Goal: Task Accomplishment & Management: Manage account settings

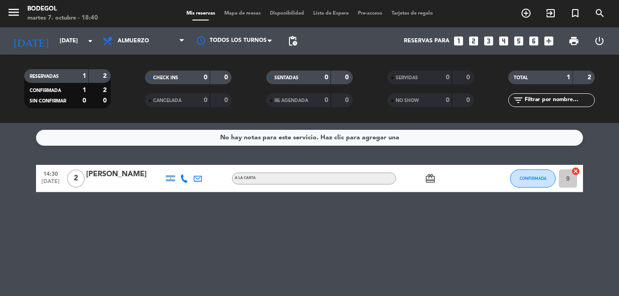
click at [160, 36] on span "Almuerzo" at bounding box center [143, 41] width 91 height 20
click at [134, 98] on div "menu Bodegol [DATE] 7. octubre - 18:40 Mis reservas Mapa de mesas Disponibilida…" at bounding box center [309, 61] width 619 height 123
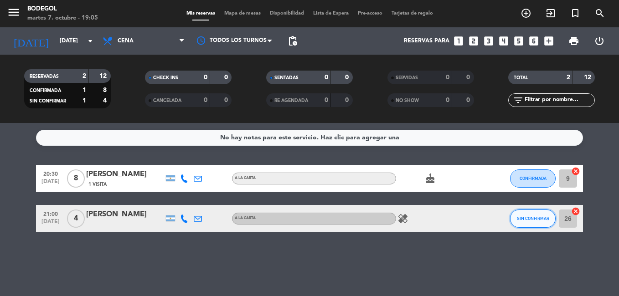
click at [549, 222] on button "SIN CONFIRMAR" at bounding box center [533, 219] width 46 height 18
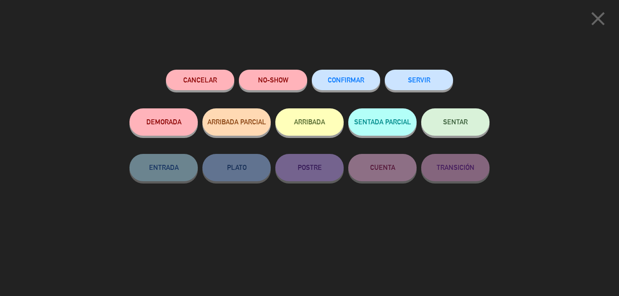
click at [362, 84] on span "CONFIRMAR" at bounding box center [346, 80] width 36 height 8
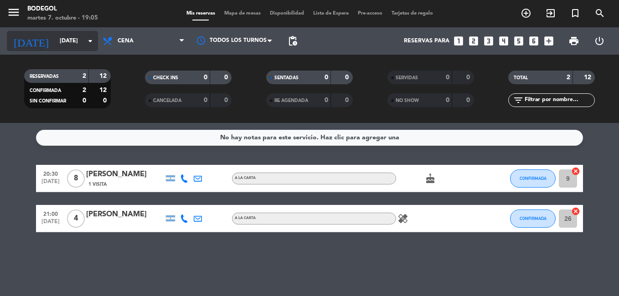
click at [55, 41] on input "[DATE]" at bounding box center [93, 40] width 77 height 15
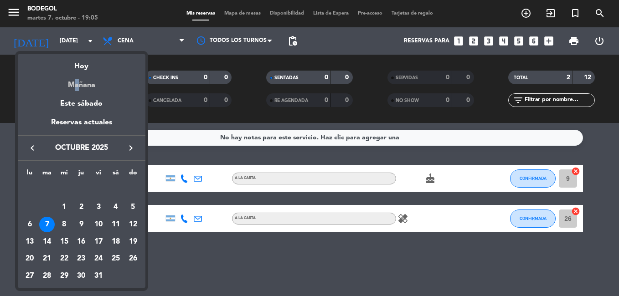
click at [73, 82] on div "Mañana" at bounding box center [82, 81] width 128 height 19
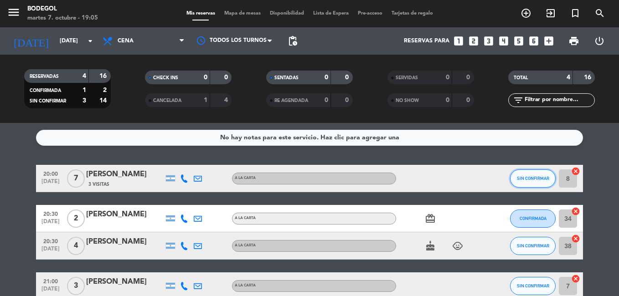
click at [539, 188] on button "SIN CONFIRMAR" at bounding box center [533, 179] width 46 height 18
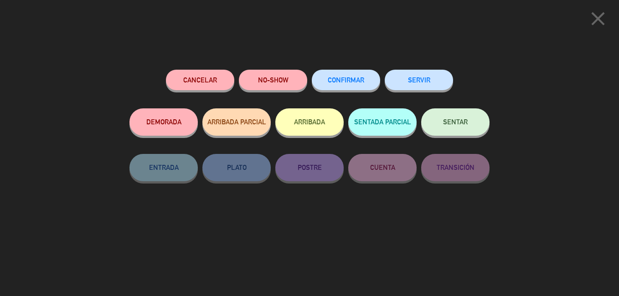
click at [354, 89] on button "CONFIRMAR" at bounding box center [346, 80] width 68 height 21
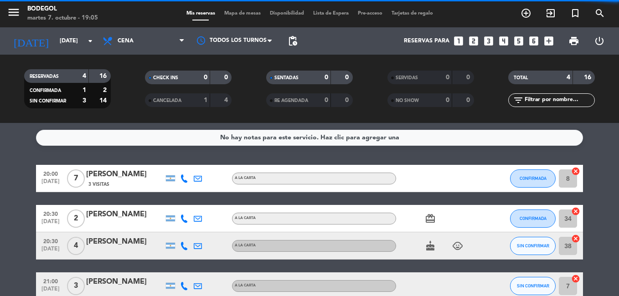
scroll to position [61, 0]
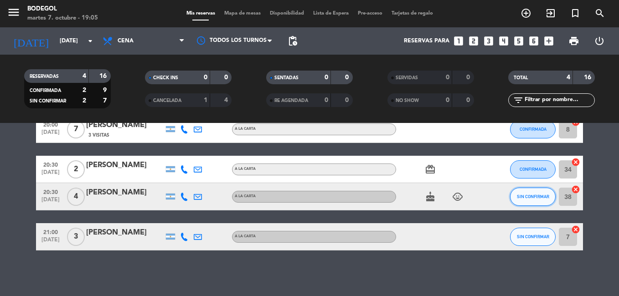
click at [517, 197] on button "SIN CONFIRMAR" at bounding box center [533, 197] width 46 height 18
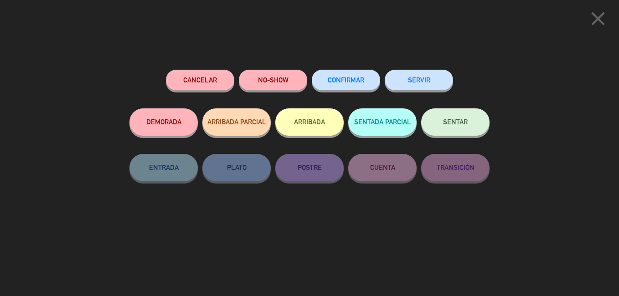
drag, startPoint x: 348, startPoint y: 73, endPoint x: 353, endPoint y: 78, distance: 6.8
click at [351, 75] on button "CONFIRMAR" at bounding box center [346, 80] width 68 height 21
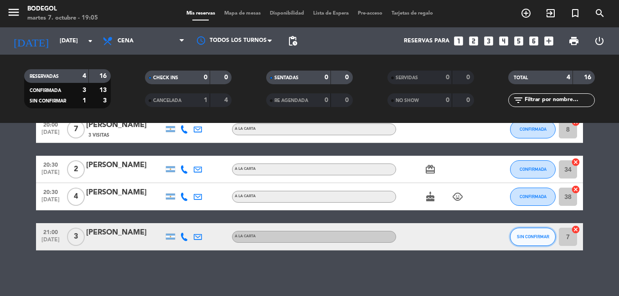
click at [540, 242] on button "SIN CONFIRMAR" at bounding box center [533, 237] width 46 height 18
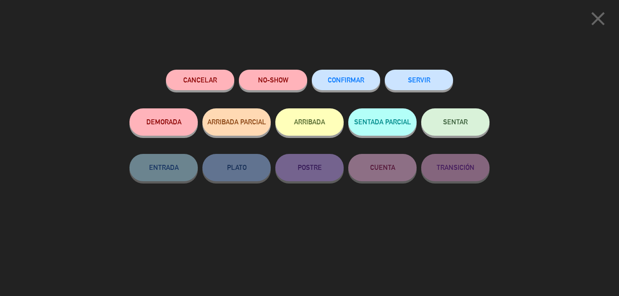
click at [335, 77] on button "CONFIRMAR" at bounding box center [346, 80] width 68 height 21
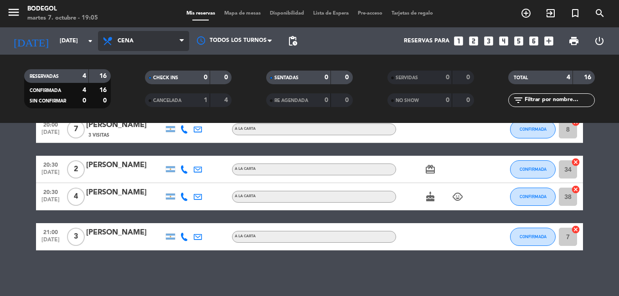
click at [124, 36] on span "Cena" at bounding box center [143, 41] width 91 height 20
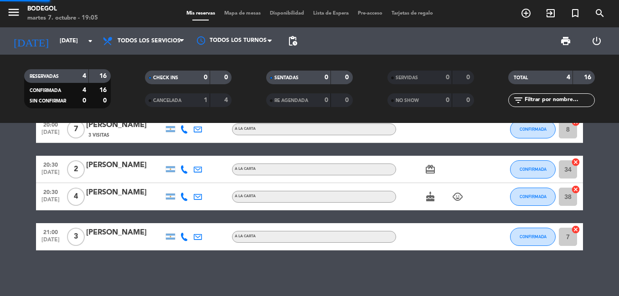
click at [134, 57] on div "menu Bodegol [DATE] 7. octubre - 19:05 Mis reservas Mapa de mesas Disponibilida…" at bounding box center [309, 61] width 619 height 123
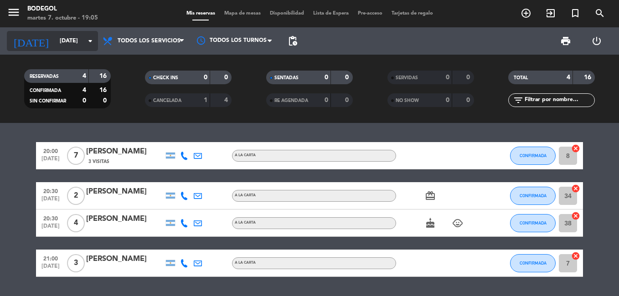
click at [70, 37] on input "[DATE]" at bounding box center [93, 40] width 77 height 15
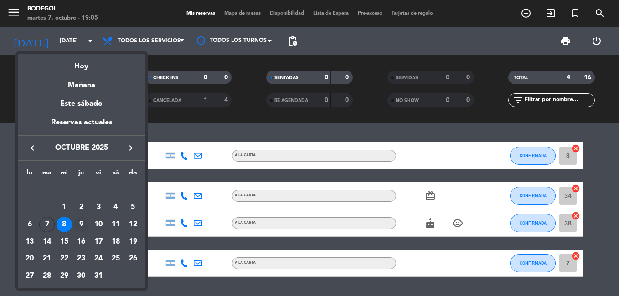
click at [83, 226] on div "9" at bounding box center [80, 224] width 15 height 15
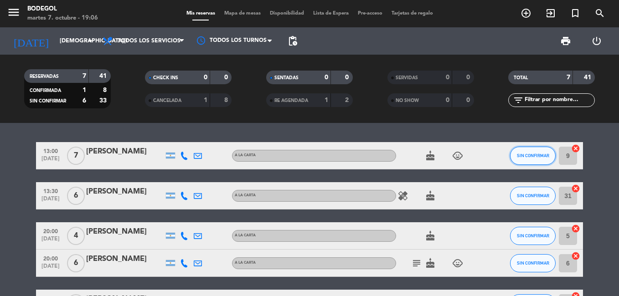
click at [539, 165] on button "SIN CONFIRMAR" at bounding box center [533, 156] width 46 height 18
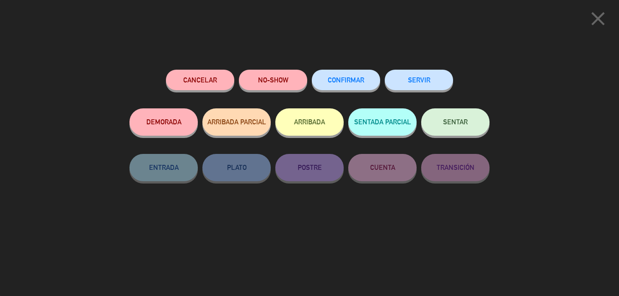
click at [375, 88] on button "CONFIRMAR" at bounding box center [346, 80] width 68 height 21
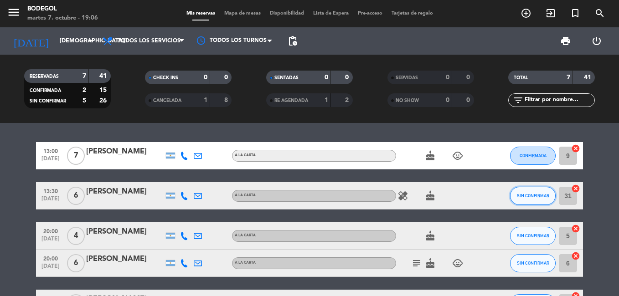
click at [535, 200] on button "SIN CONFIRMAR" at bounding box center [533, 196] width 46 height 18
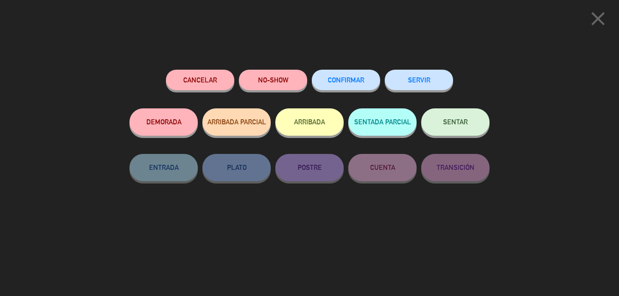
click at [328, 84] on span "CONFIRMAR" at bounding box center [346, 80] width 36 height 8
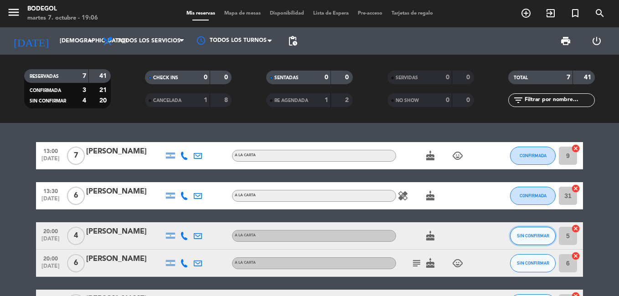
click at [527, 238] on span "SIN CONFIRMAR" at bounding box center [533, 235] width 32 height 5
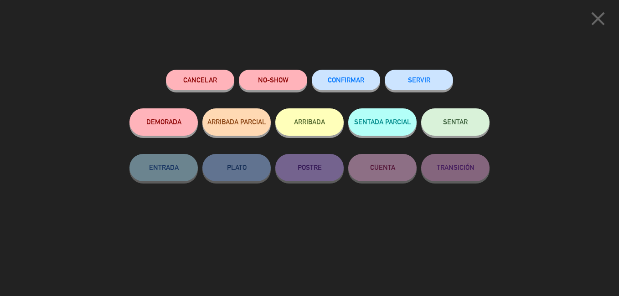
click at [320, 86] on button "CONFIRMAR" at bounding box center [346, 80] width 68 height 21
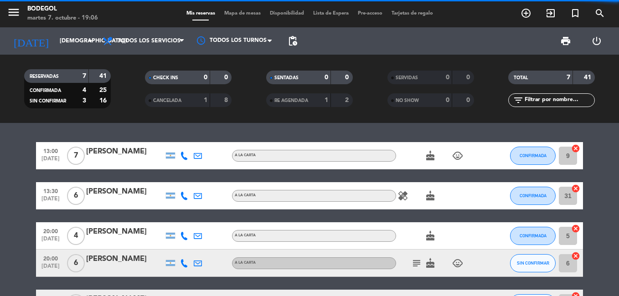
scroll to position [168, 0]
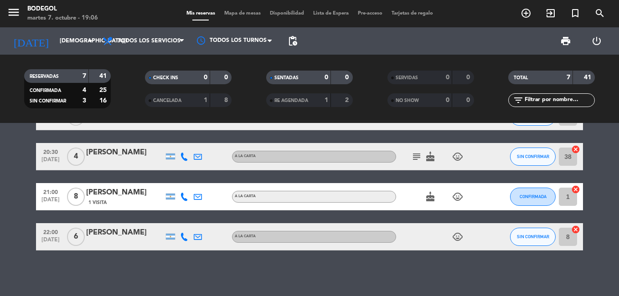
drag, startPoint x: 511, startPoint y: 159, endPoint x: 512, endPoint y: 151, distance: 7.4
click at [511, 154] on div "SIN CONFIRMAR" at bounding box center [533, 156] width 46 height 27
click at [512, 151] on button "SIN CONFIRMAR" at bounding box center [533, 157] width 46 height 18
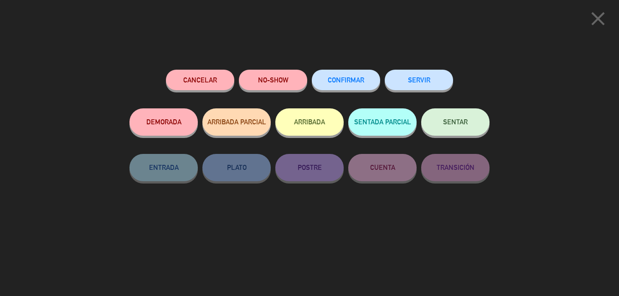
click at [361, 83] on span "CONFIRMAR" at bounding box center [346, 80] width 36 height 8
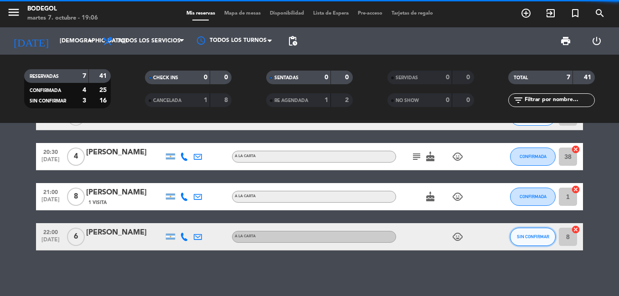
click at [549, 238] on button "SIN CONFIRMAR" at bounding box center [533, 237] width 46 height 18
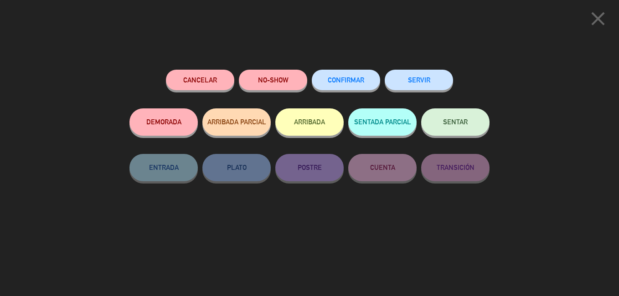
click at [362, 84] on span "CONFIRMAR" at bounding box center [346, 80] width 36 height 8
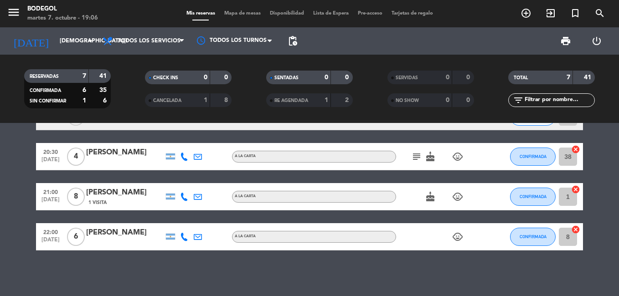
scroll to position [31, 0]
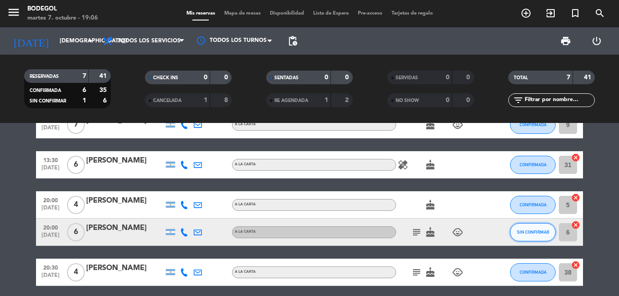
click at [544, 242] on button "SIN CONFIRMAR" at bounding box center [533, 232] width 46 height 18
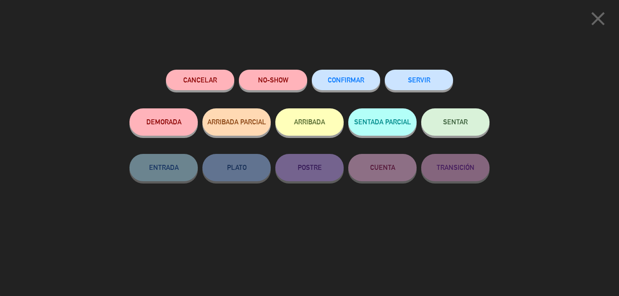
click at [329, 84] on span "CONFIRMAR" at bounding box center [346, 80] width 36 height 8
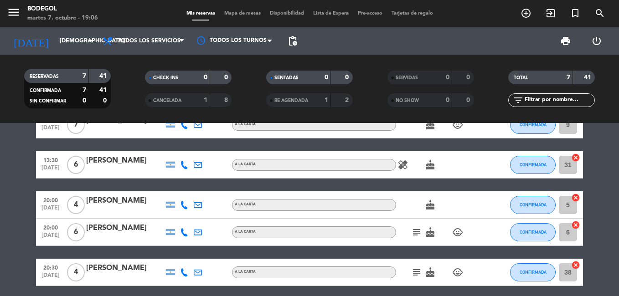
scroll to position [0, 0]
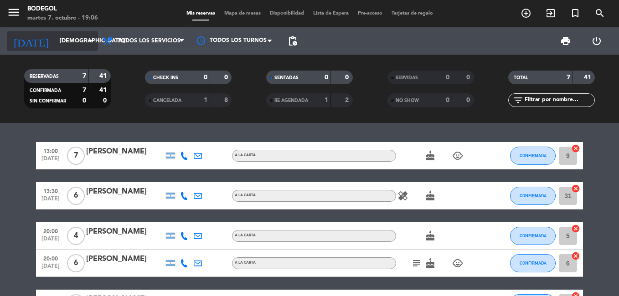
click at [63, 32] on div "[DATE] [DATE] arrow_drop_down" at bounding box center [52, 41] width 91 height 20
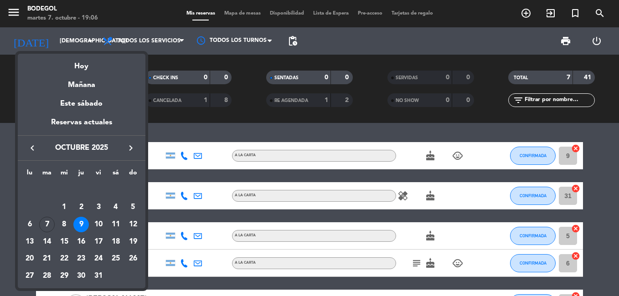
drag, startPoint x: 100, startPoint y: 225, endPoint x: 93, endPoint y: 217, distance: 10.3
click at [98, 223] on div "10" at bounding box center [98, 224] width 15 height 15
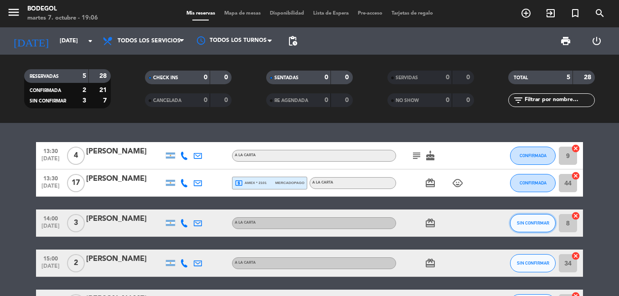
click at [532, 232] on button "SIN CONFIRMAR" at bounding box center [533, 223] width 46 height 18
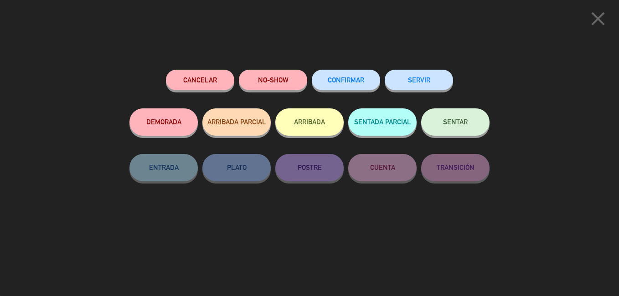
click at [346, 90] on button "CONFIRMAR" at bounding box center [346, 80] width 68 height 21
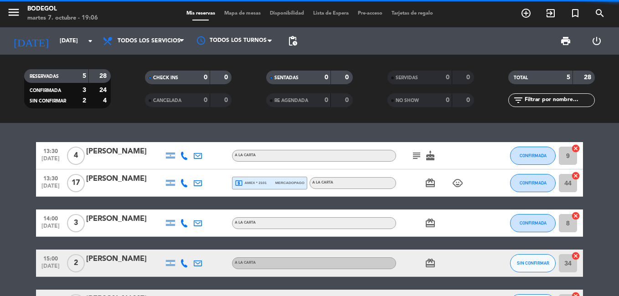
scroll to position [46, 0]
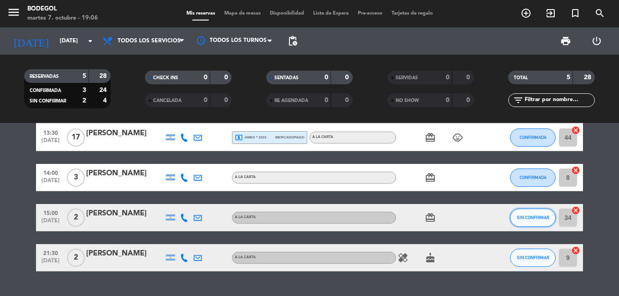
click at [518, 220] on span "SIN CONFIRMAR" at bounding box center [533, 217] width 32 height 5
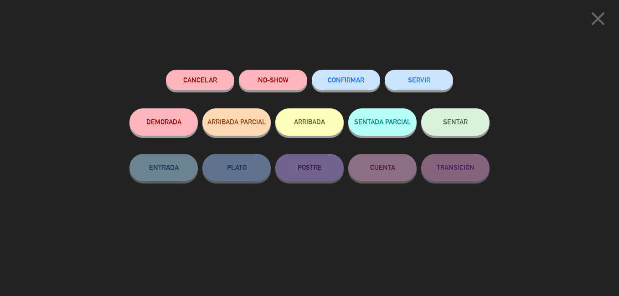
click at [358, 76] on button "CONFIRMAR" at bounding box center [346, 80] width 68 height 21
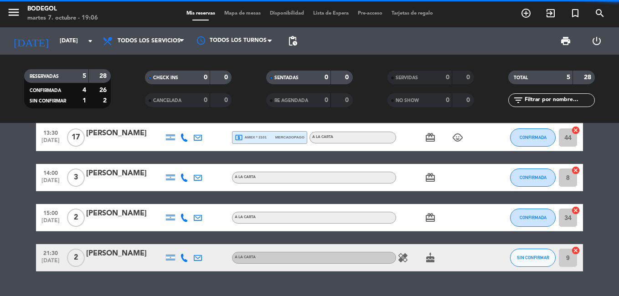
scroll to position [81, 0]
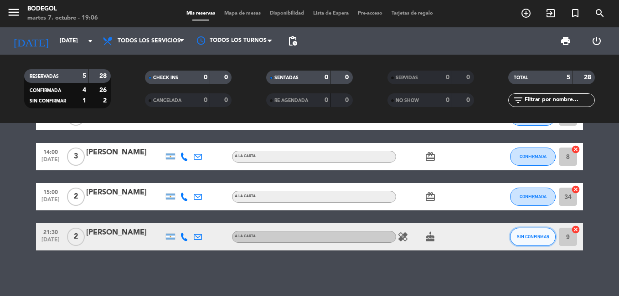
click at [530, 243] on button "SIN CONFIRMAR" at bounding box center [533, 237] width 46 height 18
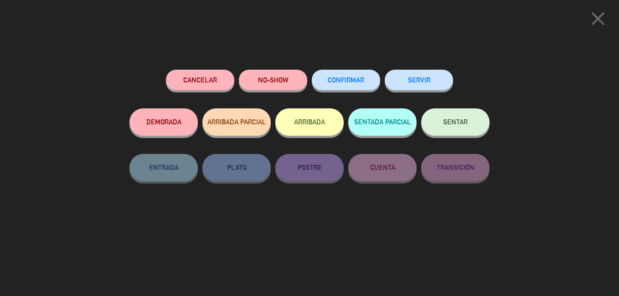
click at [359, 88] on button "CONFIRMAR" at bounding box center [346, 80] width 68 height 21
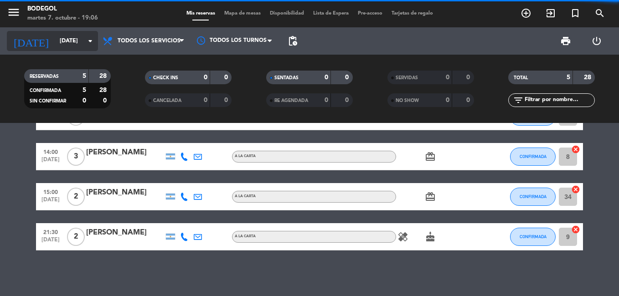
click at [80, 40] on input "[DATE]" at bounding box center [93, 40] width 77 height 15
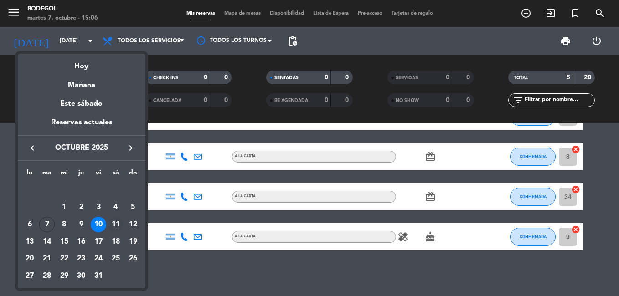
click at [115, 223] on div "11" at bounding box center [115, 224] width 15 height 15
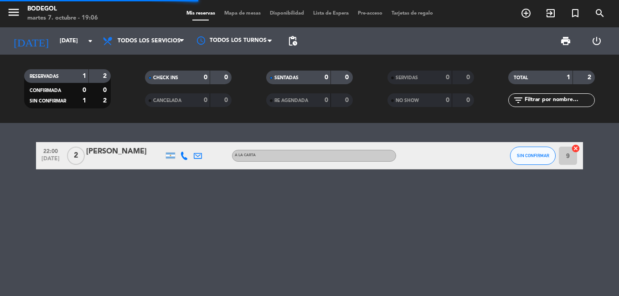
scroll to position [0, 0]
click at [531, 158] on span "SIN CONFIRMAR" at bounding box center [533, 155] width 32 height 5
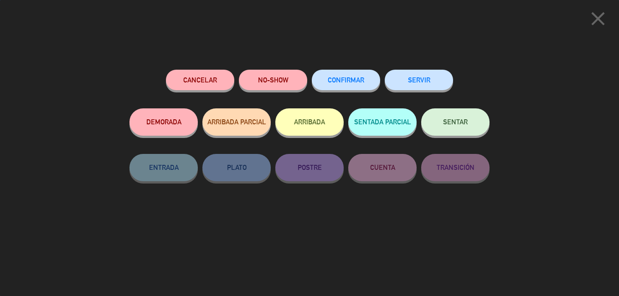
click at [348, 83] on span "CONFIRMAR" at bounding box center [346, 80] width 36 height 8
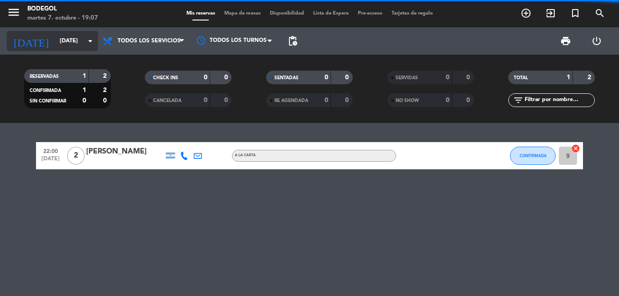
click at [69, 37] on input "[DATE]" at bounding box center [93, 40] width 77 height 15
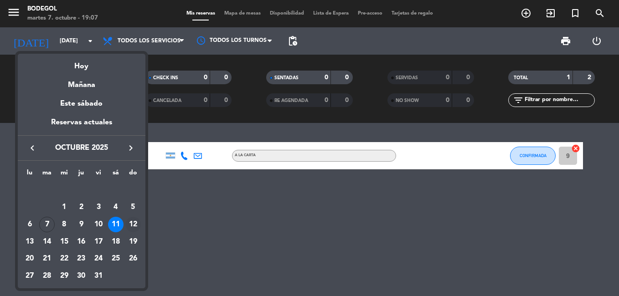
click at [134, 227] on div "12" at bounding box center [132, 224] width 15 height 15
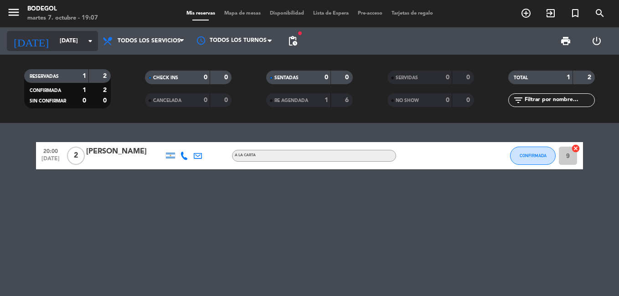
click at [71, 40] on input "[DATE]" at bounding box center [93, 40] width 77 height 15
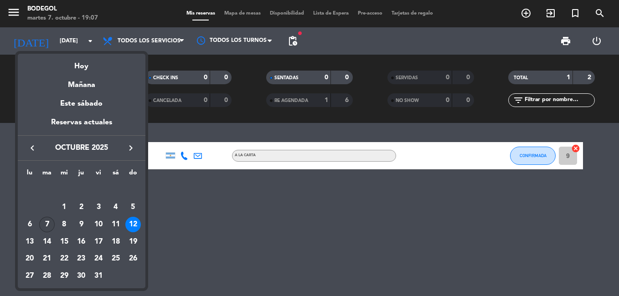
click at [44, 228] on div "7" at bounding box center [46, 224] width 15 height 15
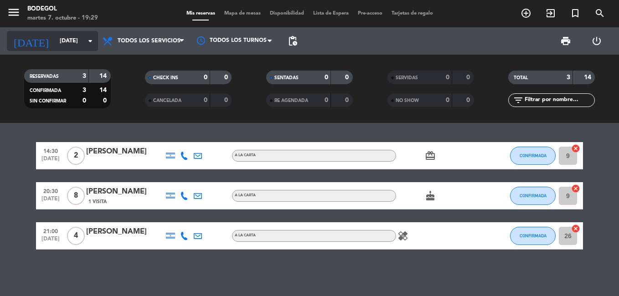
click at [83, 41] on input "[DATE]" at bounding box center [93, 40] width 77 height 15
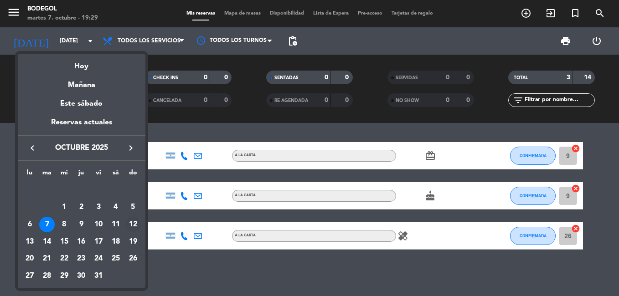
click at [134, 226] on div "12" at bounding box center [132, 224] width 15 height 15
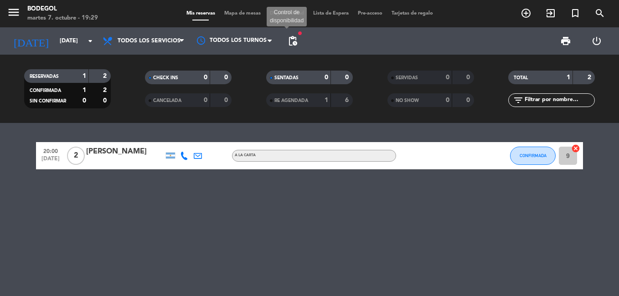
click at [296, 40] on span "pending_actions" at bounding box center [292, 41] width 11 height 11
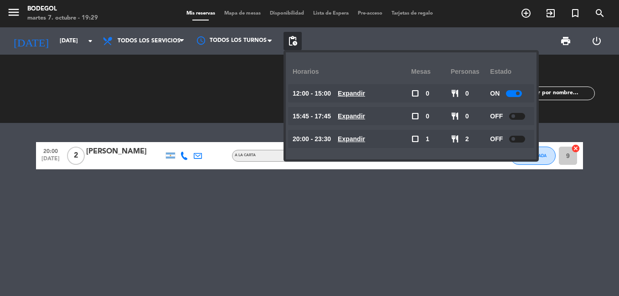
click at [365, 93] on u "Expandir" at bounding box center [351, 93] width 27 height 7
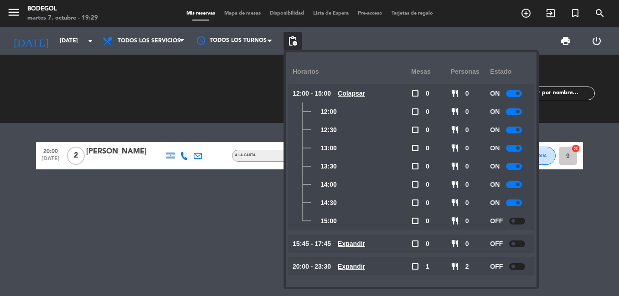
click at [240, 102] on div "CHECK INS 0 0 CANCELADA 0 0" at bounding box center [188, 89] width 121 height 50
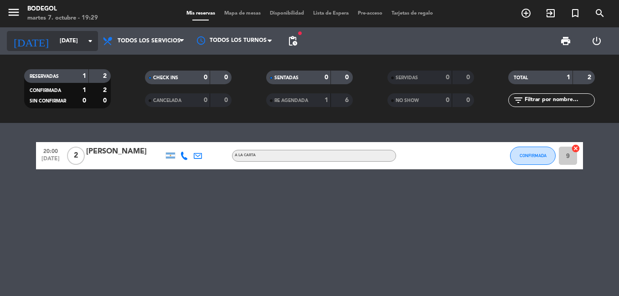
click at [73, 42] on input "[DATE]" at bounding box center [93, 40] width 77 height 15
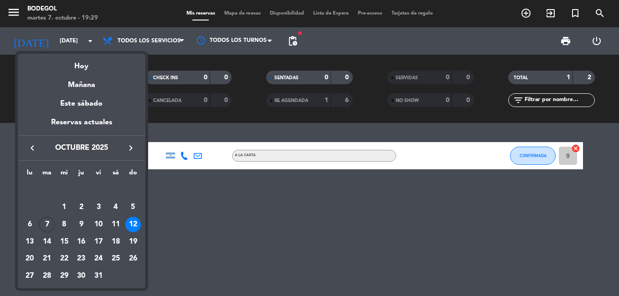
click at [117, 227] on div "11" at bounding box center [115, 224] width 15 height 15
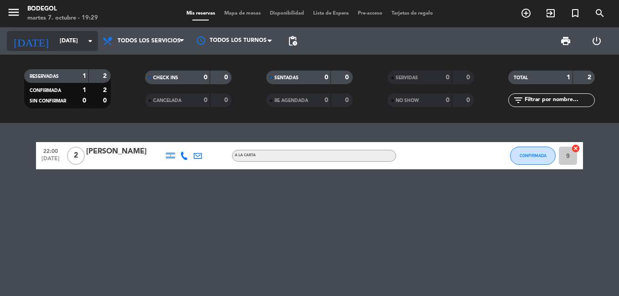
click at [75, 38] on input "[DATE]" at bounding box center [93, 40] width 77 height 15
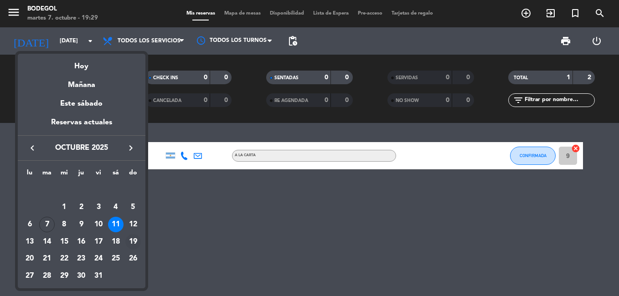
click at [132, 243] on div "19" at bounding box center [132, 241] width 15 height 15
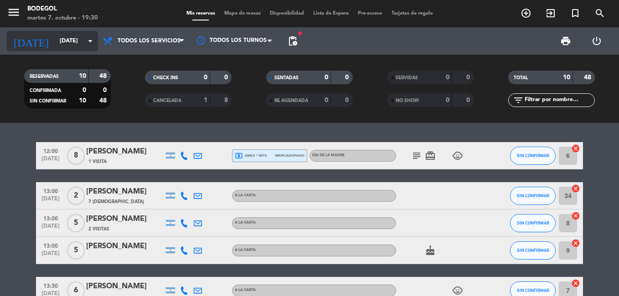
click at [80, 44] on input "[DATE]" at bounding box center [93, 40] width 77 height 15
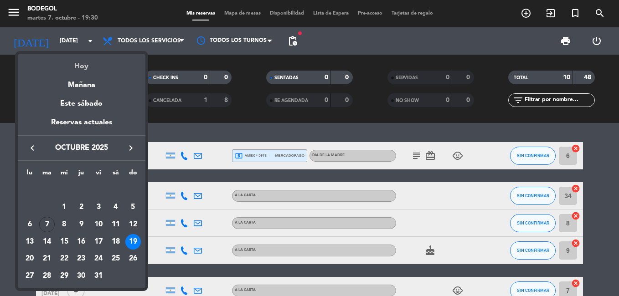
click at [86, 66] on div "Hoy" at bounding box center [82, 63] width 128 height 19
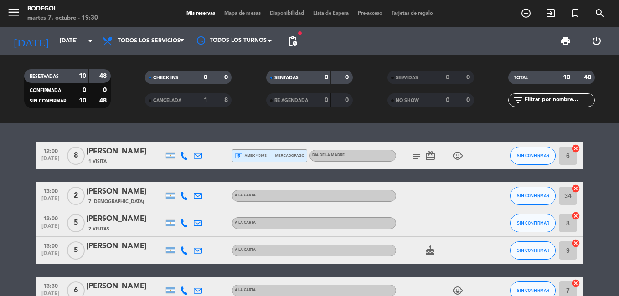
type input "[DATE]"
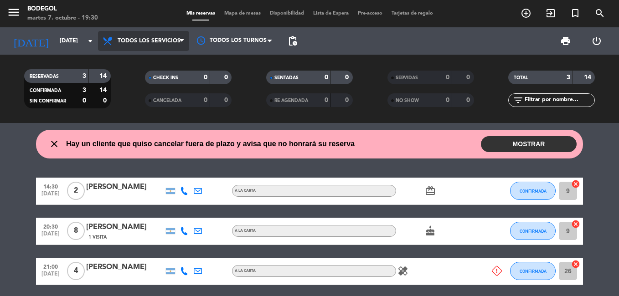
click at [140, 34] on span "Todos los servicios" at bounding box center [143, 41] width 91 height 20
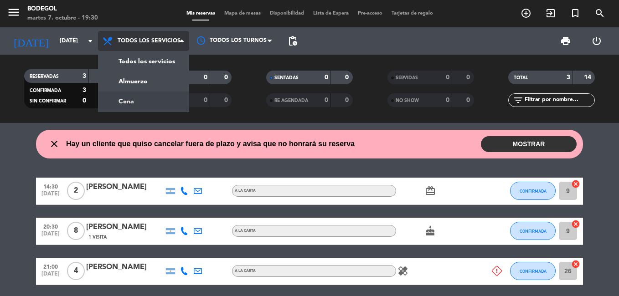
click at [129, 101] on div "menu Bodegol [DATE] 7. octubre - 19:30 Mis reservas Mapa de mesas Disponibilida…" at bounding box center [309, 61] width 619 height 123
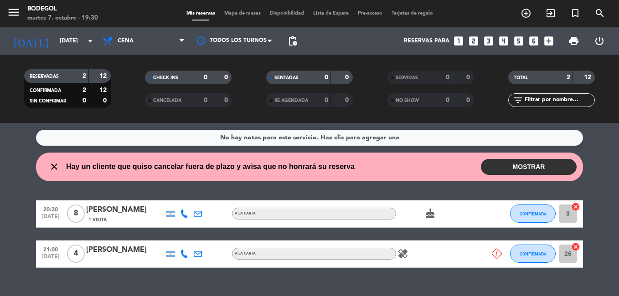
click at [514, 166] on button "MOSTRAR" at bounding box center [529, 167] width 96 height 16
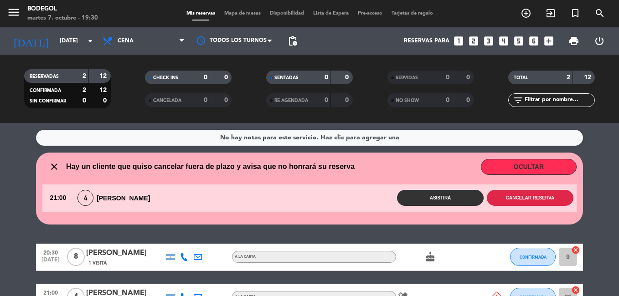
click at [524, 204] on button "Cancelar reserva" at bounding box center [530, 198] width 87 height 16
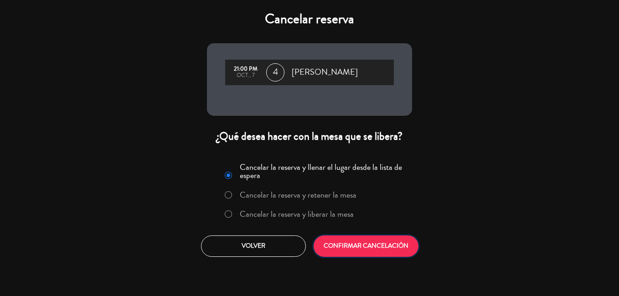
click at [375, 257] on button "CONFIRMAR CANCELACIÓN" at bounding box center [366, 246] width 105 height 21
